Goal: Task Accomplishment & Management: Use online tool/utility

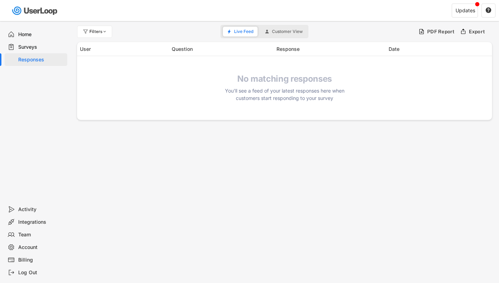
click at [21, 45] on div "Surveys" at bounding box center [41, 47] width 46 height 7
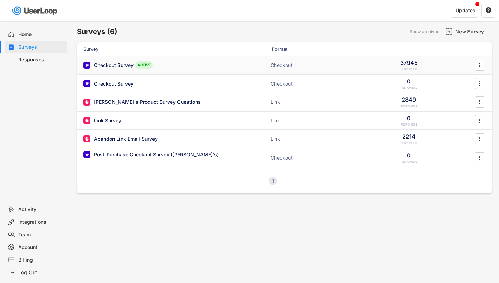
click at [116, 65] on div "Checkout Survey" at bounding box center [114, 65] width 40 height 7
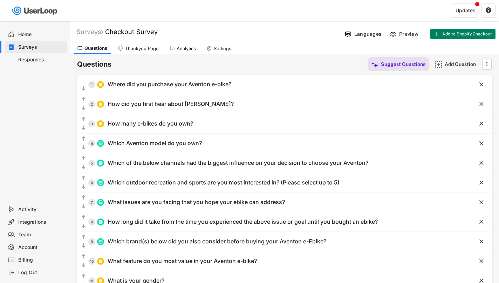
click at [32, 61] on div "Responses" at bounding box center [41, 59] width 46 height 7
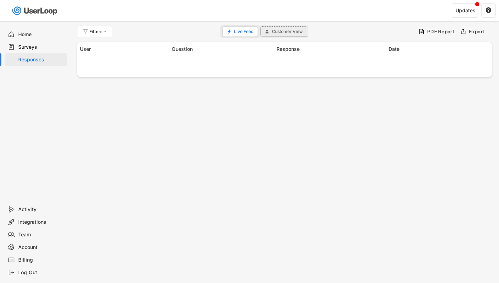
click at [283, 29] on span "Customer View" at bounding box center [287, 31] width 31 height 4
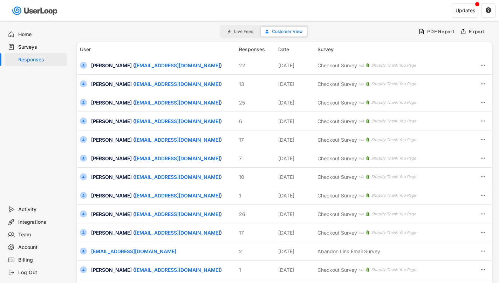
click at [239, 33] on span "Live Feed" at bounding box center [243, 31] width 19 height 4
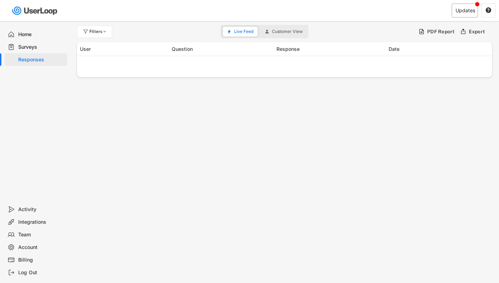
click at [467, 11] on div "Updates" at bounding box center [466, 10] width 20 height 5
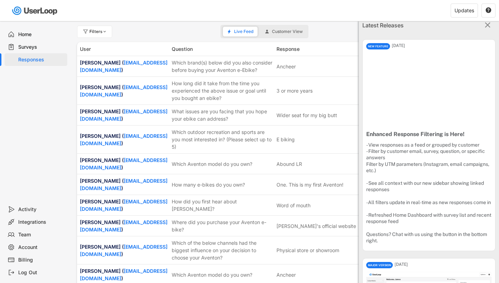
scroll to position [6, 0]
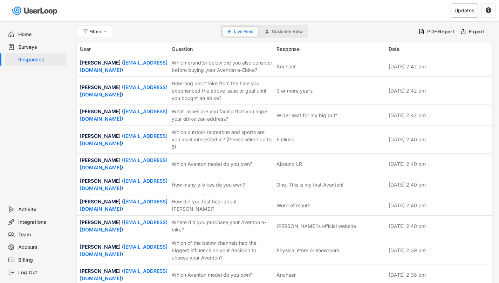
click at [461, 12] on div "Updates" at bounding box center [465, 10] width 20 height 5
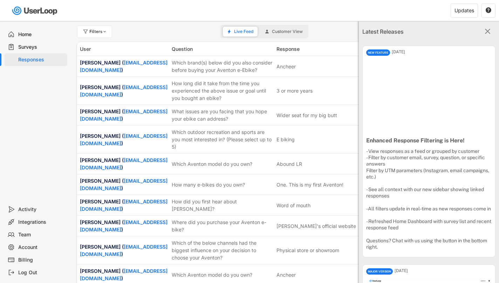
click at [288, 29] on span "Customer View" at bounding box center [287, 31] width 31 height 4
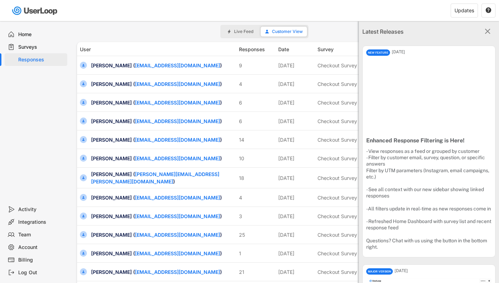
click at [488, 32] on text "" at bounding box center [488, 31] width 6 height 9
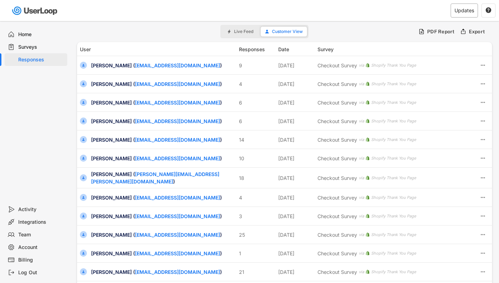
click at [464, 13] on div "Updates" at bounding box center [465, 10] width 20 height 5
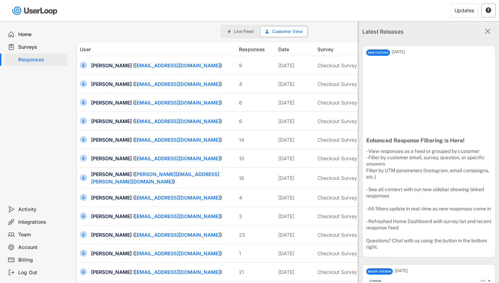
click at [490, 12] on text "" at bounding box center [489, 10] width 6 height 6
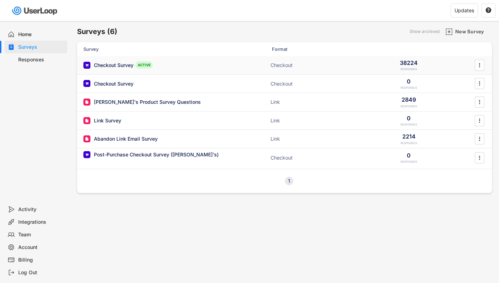
click at [111, 66] on div "Checkout Survey" at bounding box center [114, 65] width 40 height 7
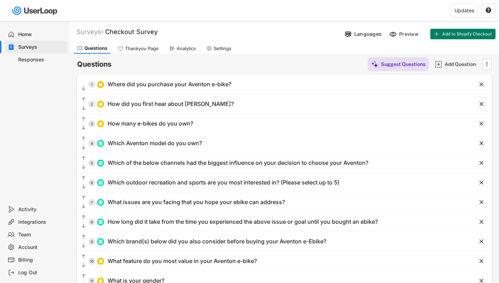
click at [35, 58] on div "Responses" at bounding box center [41, 59] width 46 height 7
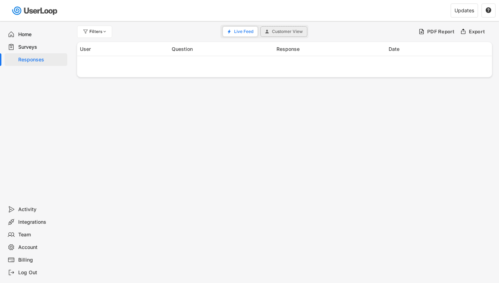
click at [288, 32] on span "Customer View" at bounding box center [287, 31] width 31 height 4
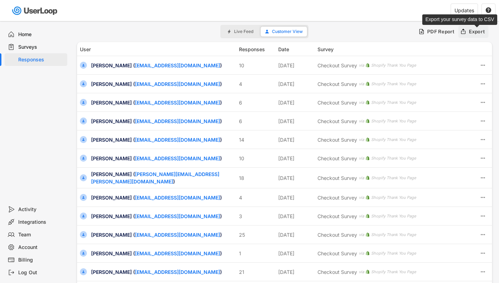
click at [478, 33] on div "Export" at bounding box center [477, 31] width 16 height 6
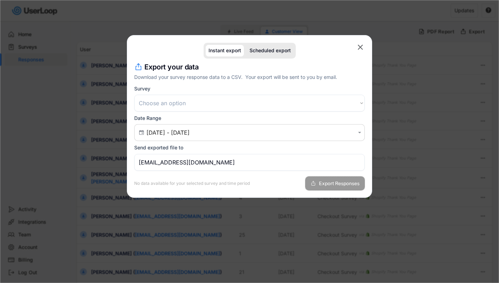
click at [342, 184] on span "Export Responses" at bounding box center [339, 183] width 41 height 5
click at [230, 102] on select "Choose an option Post Purchase Checkout Survey Post Purchase Email Survey Post …" at bounding box center [249, 103] width 231 height 17
click at [358, 47] on text "" at bounding box center [360, 47] width 5 height 9
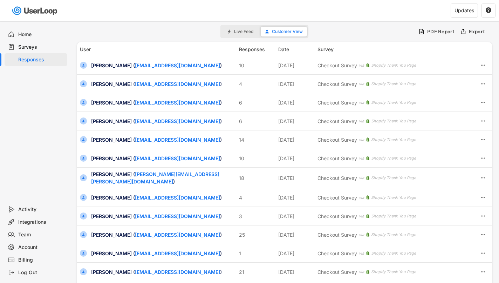
click at [33, 49] on div "Surveys" at bounding box center [41, 47] width 46 height 7
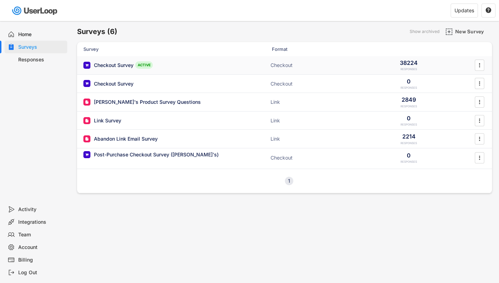
click at [109, 62] on div "Checkout Survey" at bounding box center [114, 65] width 40 height 7
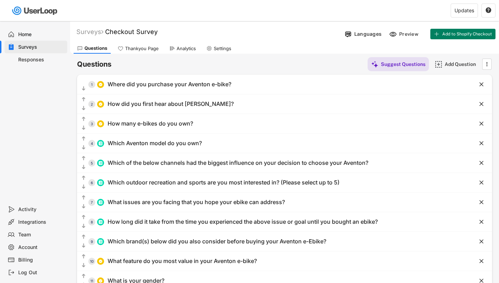
click at [30, 59] on div "Responses" at bounding box center [41, 59] width 46 height 7
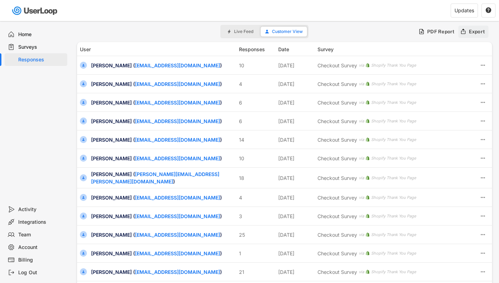
click at [481, 30] on div "Export" at bounding box center [477, 31] width 16 height 6
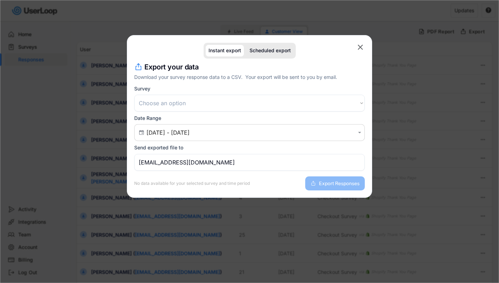
click at [225, 107] on select "Choose an option Post Purchase Checkout Survey Post Purchase Email Survey Post …" at bounding box center [249, 103] width 231 height 17
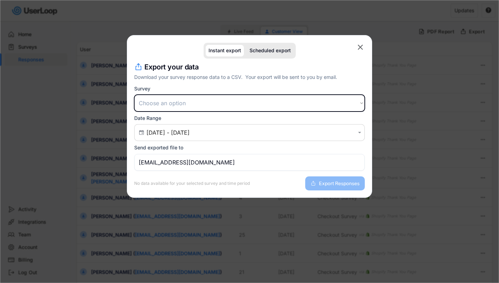
select select ""1348695171700984260__LOOKUP__1753840502520x734144607507185700""
click at [134, 95] on select "Choose an option Post Purchase Checkout Survey Post Purchase Email Survey Post …" at bounding box center [249, 103] width 231 height 17
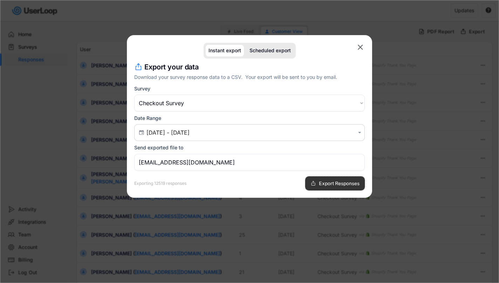
click at [341, 182] on span "Export Responses" at bounding box center [339, 183] width 41 height 5
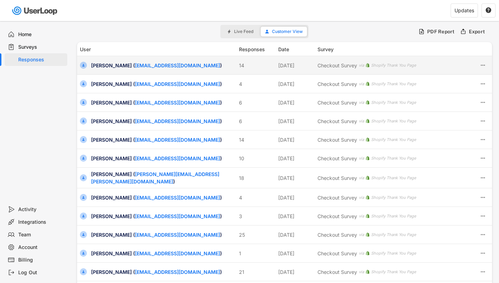
click at [202, 66] on div "Jeffrey Sidlin ( jsidlin@yahoo.com )" at bounding box center [163, 65] width 144 height 7
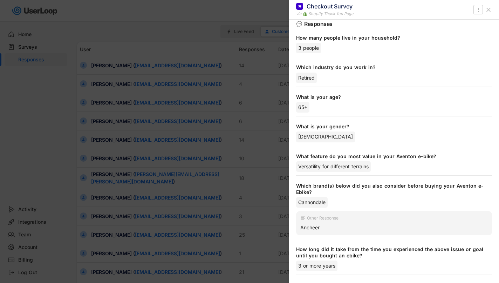
scroll to position [90, 0]
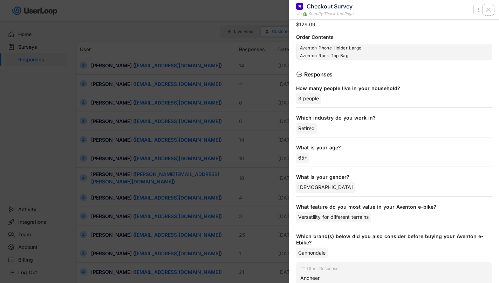
click at [489, 11] on icon at bounding box center [488, 9] width 7 height 7
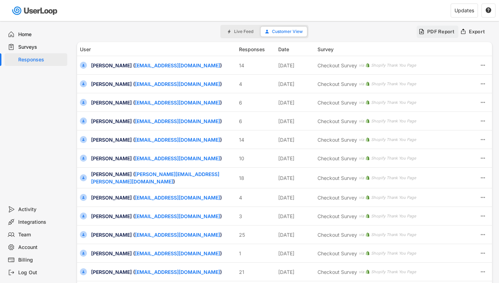
click at [431, 33] on div "PDF Report" at bounding box center [442, 31] width 28 height 6
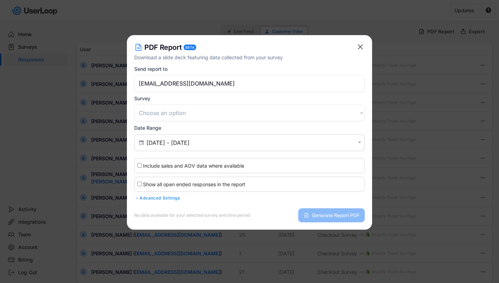
click at [174, 198] on div "Advanced Settings" at bounding box center [249, 198] width 231 height 6
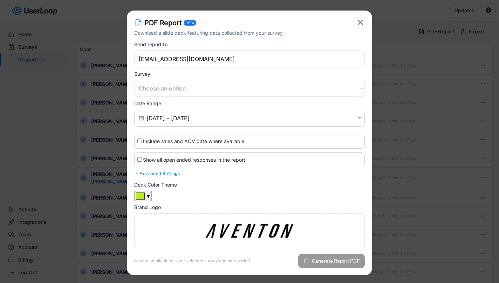
click at [336, 260] on span "Generate Report PDF" at bounding box center [336, 261] width 48 height 5
click at [329, 262] on span "Generate Report PDF" at bounding box center [336, 261] width 48 height 5
click at [174, 89] on select "Choose an option Post Purchase Checkout Survey Post Purchase Email Survey Post …" at bounding box center [249, 88] width 231 height 17
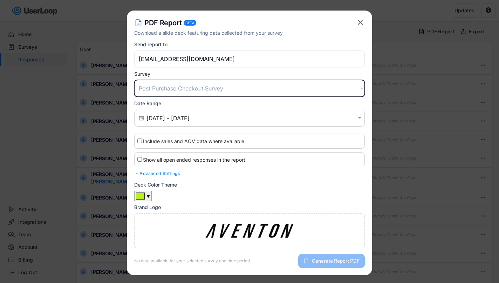
click at [134, 80] on select "Choose an option Post Purchase Checkout Survey Post Purchase Email Survey Post …" at bounding box center [249, 88] width 231 height 17
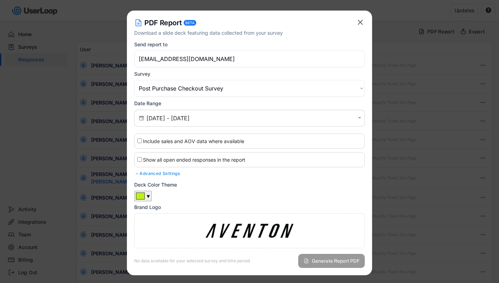
click at [342, 263] on span "Generate Report PDF" at bounding box center [336, 261] width 48 height 5
click at [266, 89] on select "Choose an option Post Purchase Checkout Survey Post Purchase Email Survey Post …" at bounding box center [249, 88] width 231 height 17
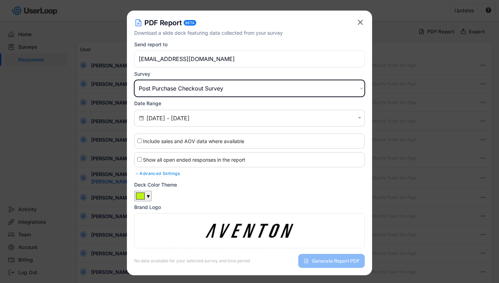
click at [196, 95] on select "Choose an option Post Purchase Checkout Survey Post Purchase Email Survey Post …" at bounding box center [249, 88] width 231 height 17
click at [134, 80] on select "Choose an option Post Purchase Checkout Survey Post Purchase Email Survey Post …" at bounding box center [249, 88] width 231 height 17
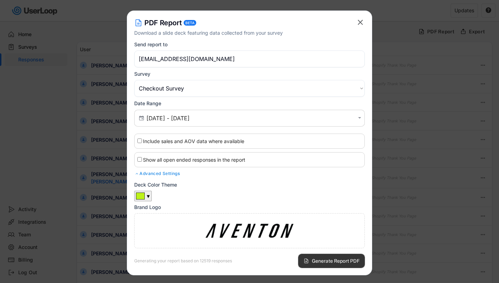
click at [327, 259] on span "Generate Report PDF" at bounding box center [336, 261] width 48 height 5
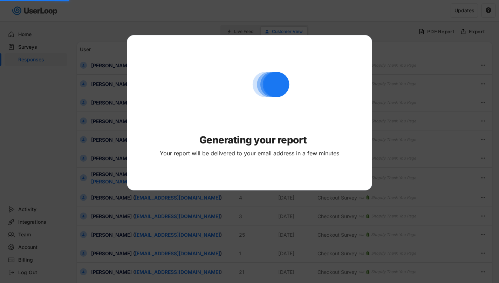
select select ""PLACEHOLDER_1427118222253""
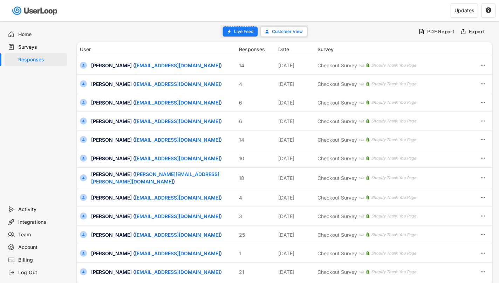
click at [241, 32] on span "Live Feed" at bounding box center [243, 31] width 19 height 4
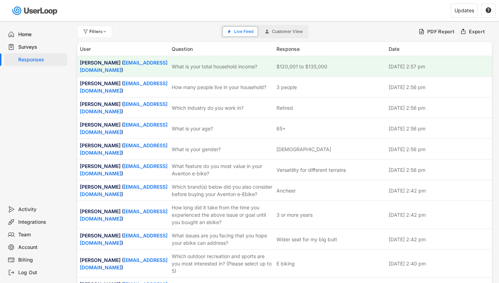
click at [289, 29] on span "Customer View" at bounding box center [287, 31] width 31 height 4
